Goal: Entertainment & Leisure: Consume media (video, audio)

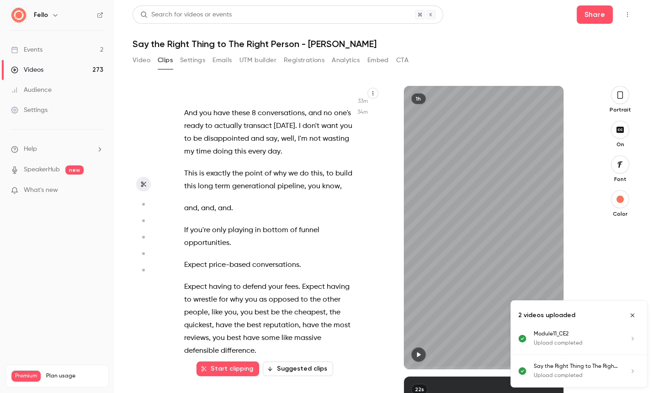
scroll to position [11200, 0]
click at [196, 223] on span "you're" at bounding box center [200, 229] width 20 height 13
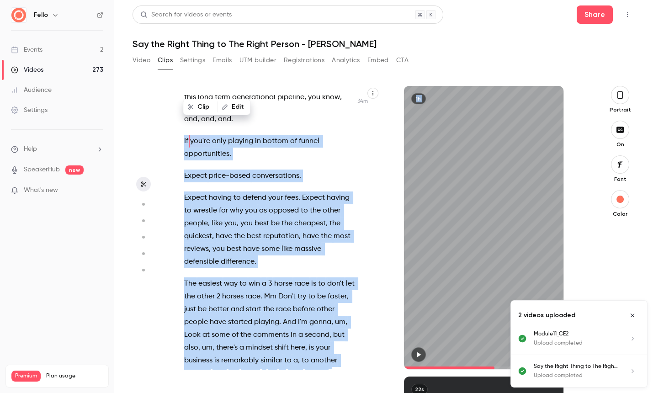
scroll to position [11349, 0]
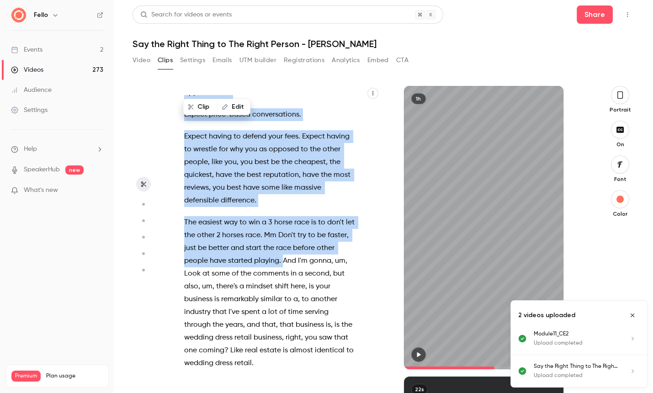
drag, startPoint x: 184, startPoint y: 232, endPoint x: 282, endPoint y: 173, distance: 114.6
click at [282, 173] on div "[DEMOGRAPHIC_DATA] and . Now we can get the party started . [DEMOGRAPHIC_DATA] …" at bounding box center [274, 232] width 203 height 274
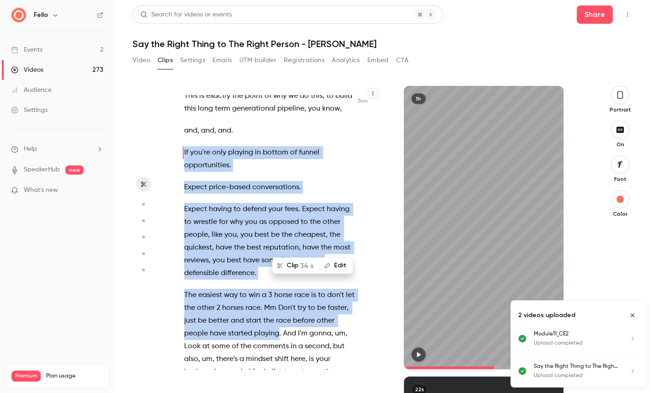
scroll to position [11277, 0]
click at [293, 264] on button "Clip 34 s" at bounding box center [296, 265] width 46 height 15
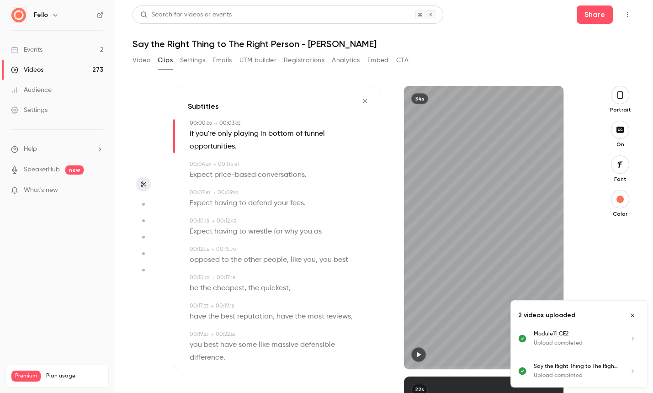
click at [616, 92] on button "button" at bounding box center [620, 95] width 18 height 18
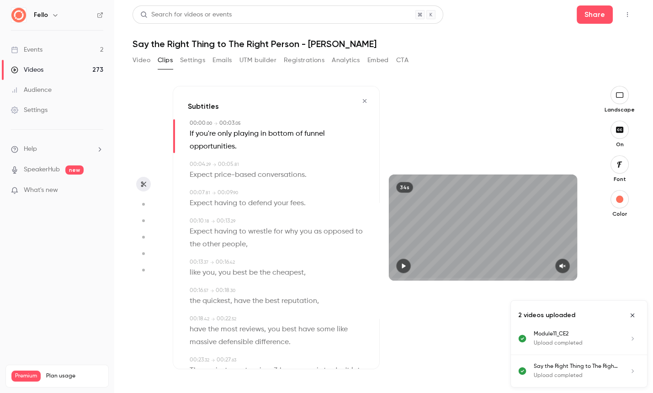
click at [562, 266] on icon "button" at bounding box center [562, 266] width 6 height 5
click at [404, 265] on icon "button" at bounding box center [404, 266] width 4 height 5
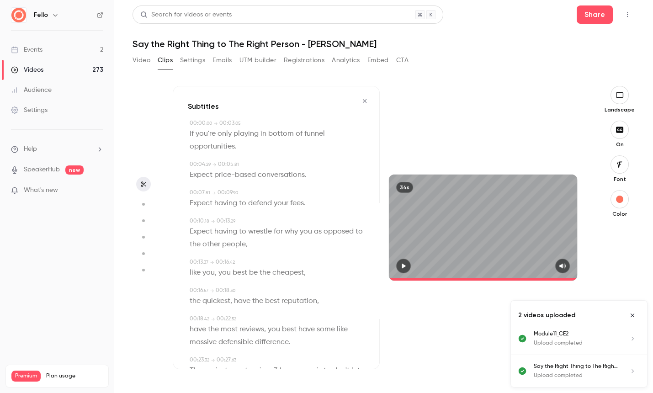
click at [619, 128] on icon "button" at bounding box center [619, 130] width 7 height 6
type input "****"
click at [635, 314] on icon "Close uploads list" at bounding box center [632, 315] width 7 height 6
click at [617, 350] on icon "button" at bounding box center [619, 349] width 11 height 7
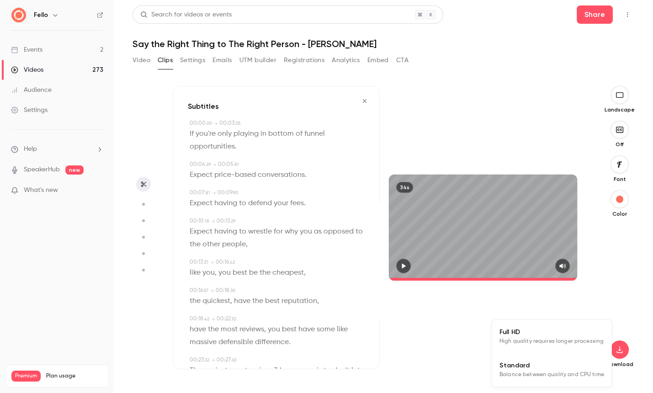
click at [549, 335] on span "Full HD" at bounding box center [551, 332] width 105 height 10
